Goal: Task Accomplishment & Management: Complete application form

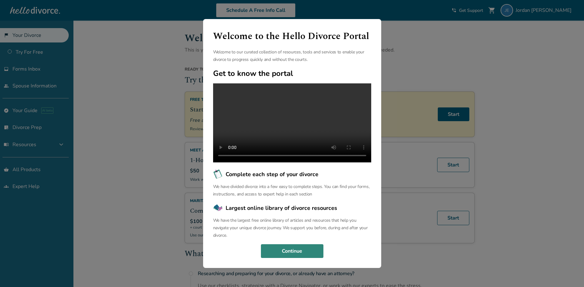
click at [301, 258] on button "Continue" at bounding box center [292, 251] width 62 height 14
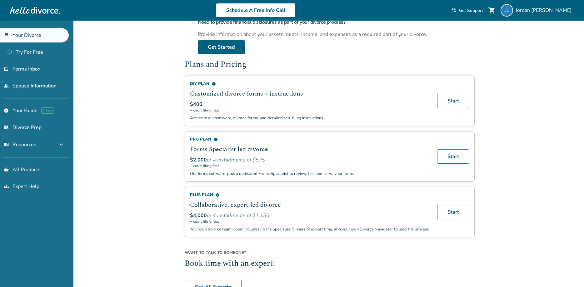
scroll to position [346, 0]
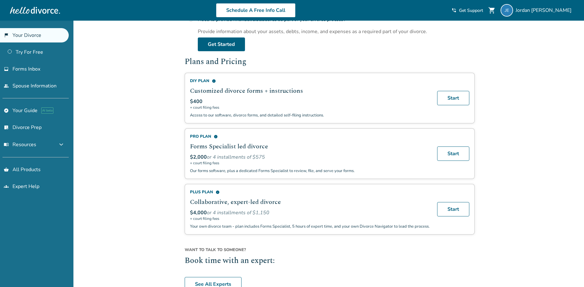
click at [179, 81] on div "Added to cart Welcome, [PERSON_NAME] This is your divorce portal. You can start…" at bounding box center [292, 10] width 584 height 670
click at [503, 64] on div "Added to cart Welcome, [PERSON_NAME] This is your divorce portal. You can start…" at bounding box center [292, 10] width 584 height 670
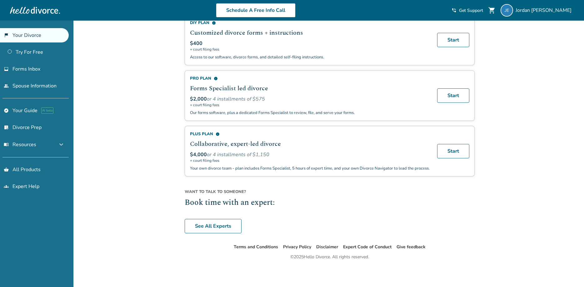
scroll to position [409, 0]
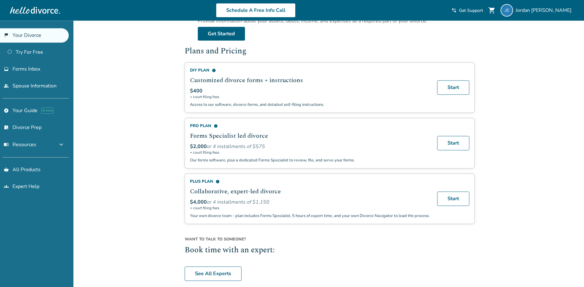
scroll to position [377, 0]
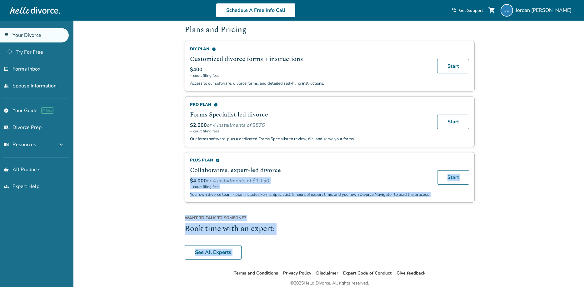
drag, startPoint x: 169, startPoint y: 151, endPoint x: 328, endPoint y: 175, distance: 160.1
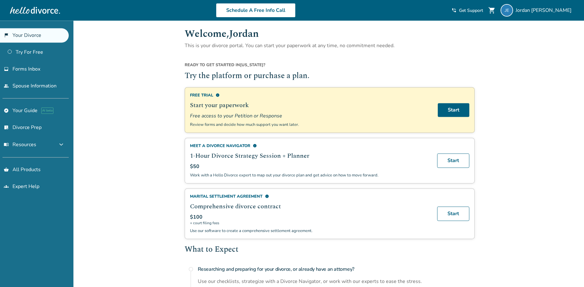
scroll to position [0, 0]
